Goal: Consume media (video, audio)

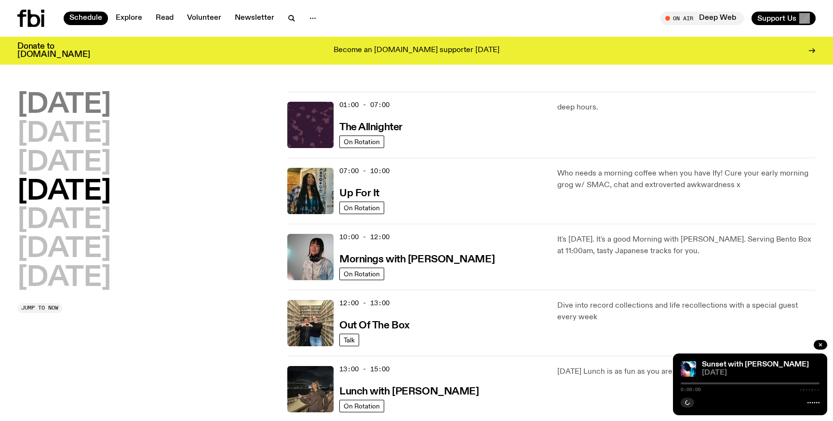
click at [85, 109] on h2 "[DATE]" at bounding box center [64, 105] width 94 height 27
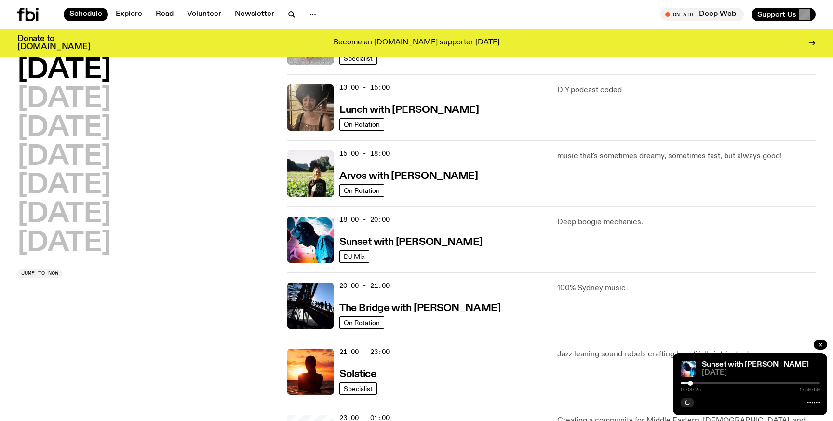
scroll to position [284, 0]
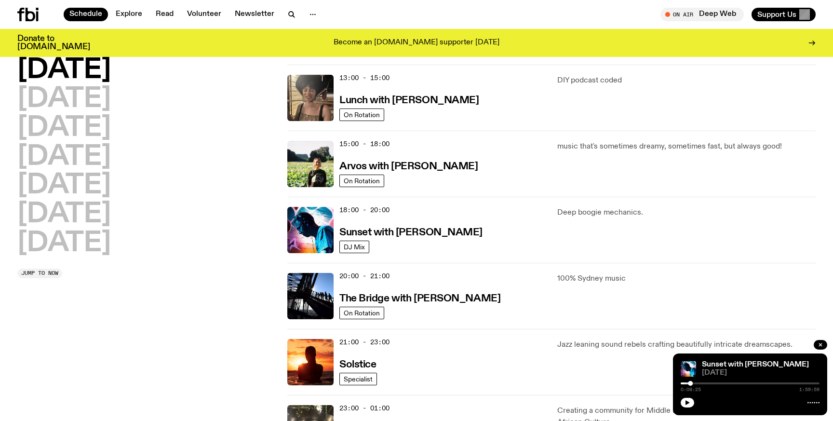
click at [435, 245] on div "18:00 - 20:00 Sunset with [PERSON_NAME]" at bounding box center [443, 230] width 206 height 46
click at [425, 230] on h3 "Sunset with [PERSON_NAME]" at bounding box center [411, 233] width 143 height 10
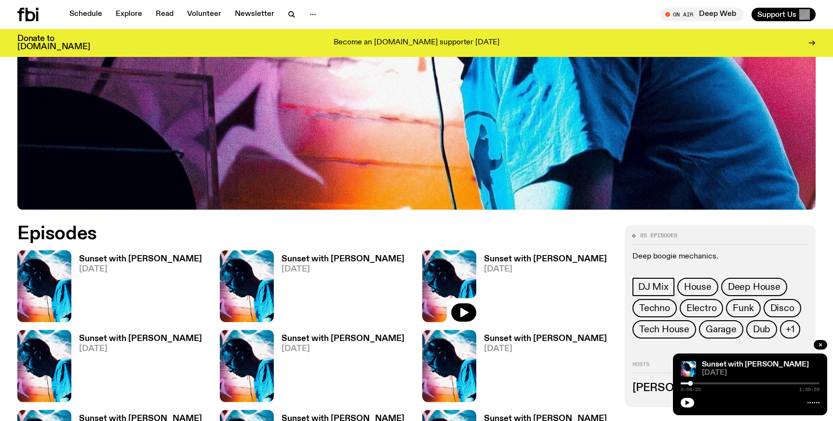
scroll to position [475, 0]
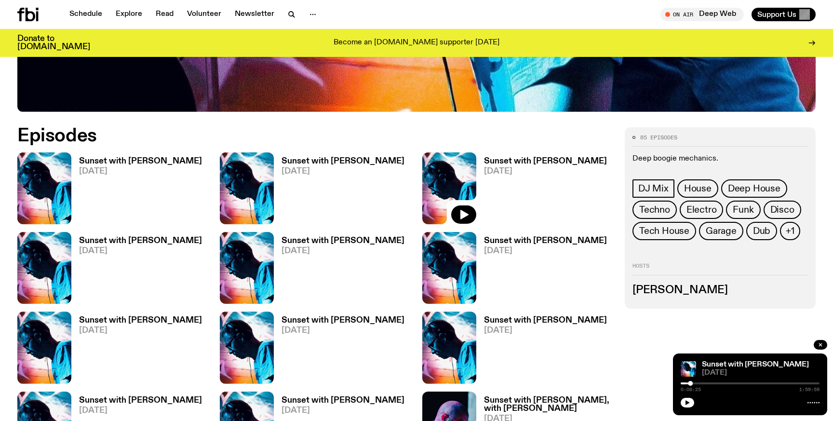
click at [133, 160] on h3 "Sunset with [PERSON_NAME]" at bounding box center [140, 161] width 123 height 8
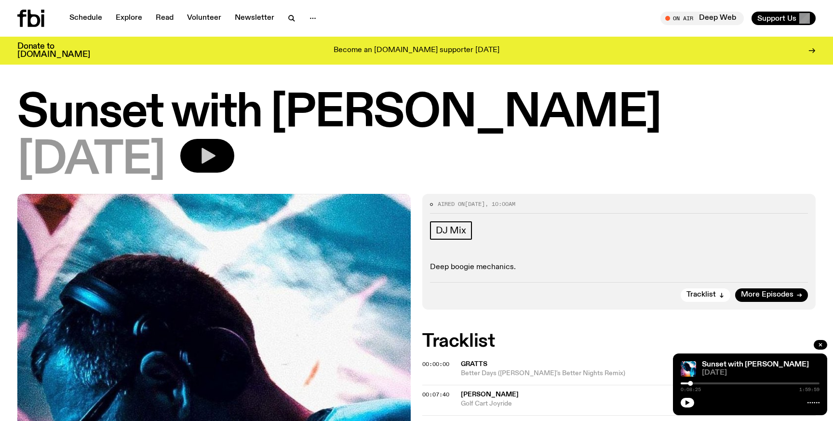
click at [217, 159] on icon "button" at bounding box center [207, 155] width 19 height 19
